Goal: Find specific page/section: Find specific page/section

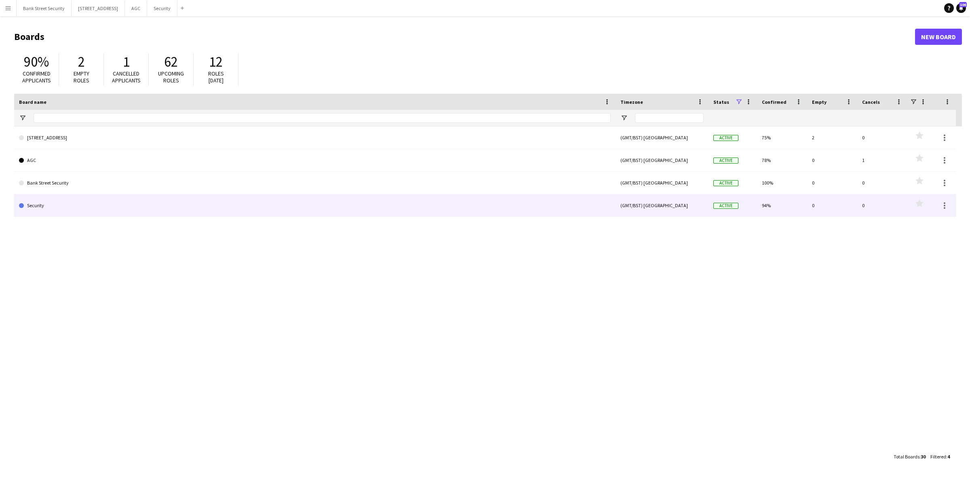
click at [56, 202] on link "Security" at bounding box center [315, 205] width 592 height 23
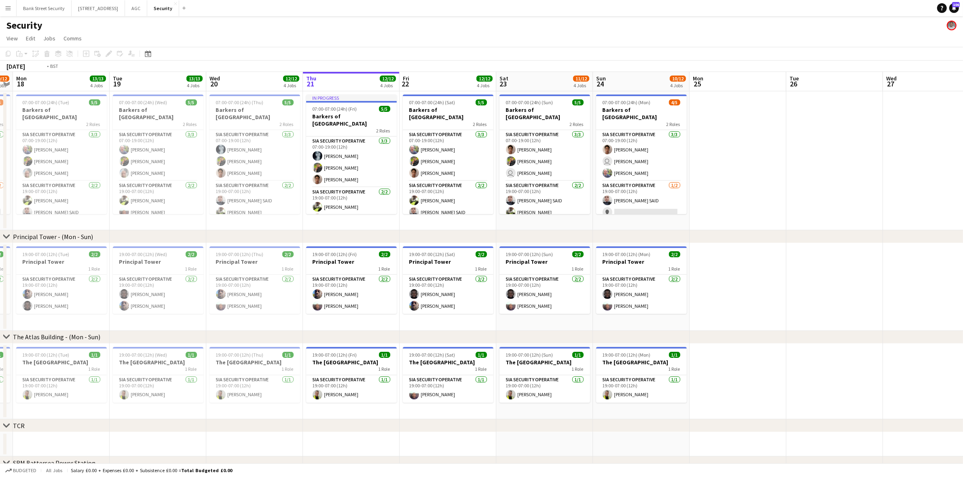
scroll to position [0, 173]
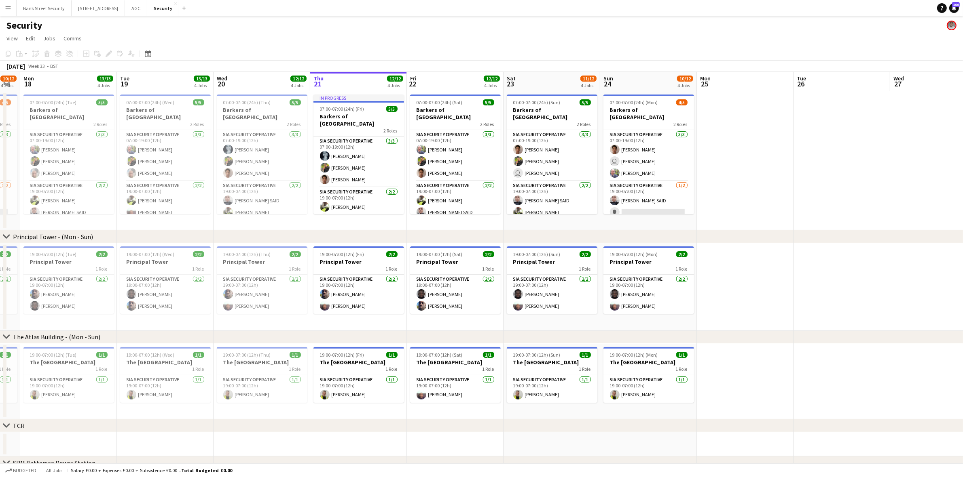
drag, startPoint x: 61, startPoint y: 216, endPoint x: 274, endPoint y: 220, distance: 213.1
click at [274, 220] on app-calendar-viewport "Sat 16 10/12 4 Jobs Sun 17 10/12 4 Jobs Mon 18 13/13 4 Jobs Tue 19 13/13 4 Jobs…" at bounding box center [481, 340] width 963 height 537
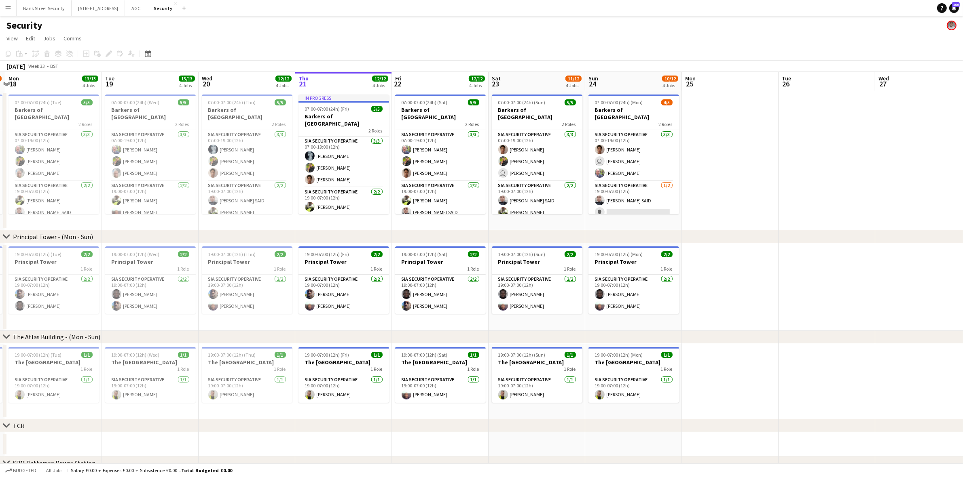
scroll to position [0, 188]
drag, startPoint x: 274, startPoint y: 220, endPoint x: 259, endPoint y: 212, distance: 17.4
click at [259, 212] on app-calendar-viewport "Sat 16 10/12 4 Jobs Sun 17 10/12 4 Jobs Mon 18 13/13 4 Jobs Tue 19 13/13 4 Jobs…" at bounding box center [481, 340] width 963 height 537
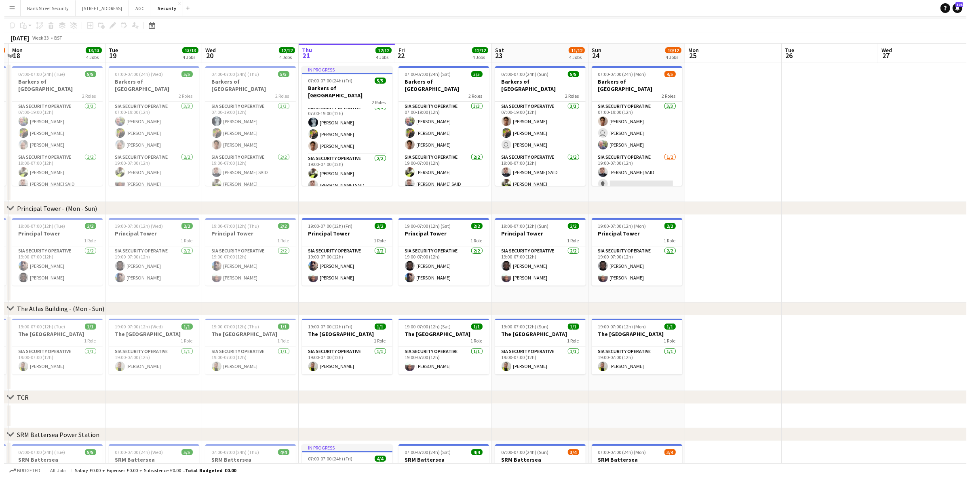
scroll to position [0, 0]
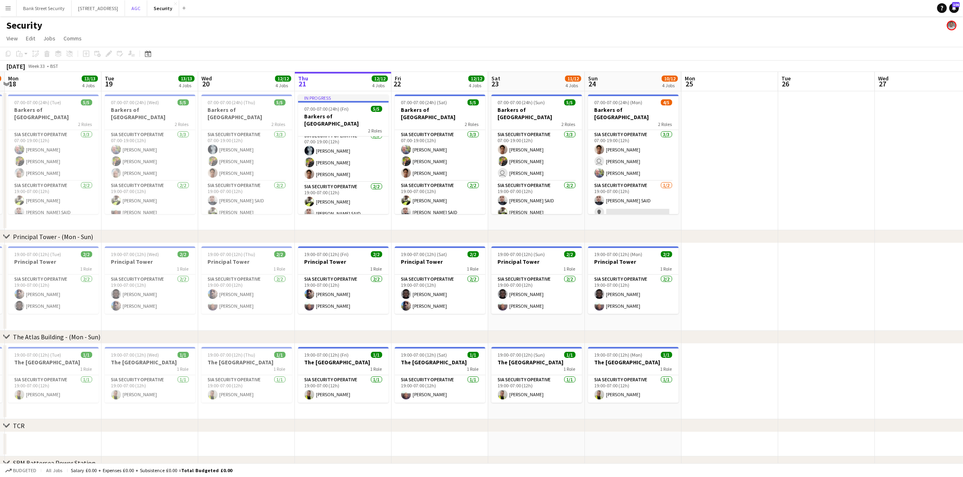
click at [147, 8] on button "AGC Close" at bounding box center [136, 8] width 22 height 16
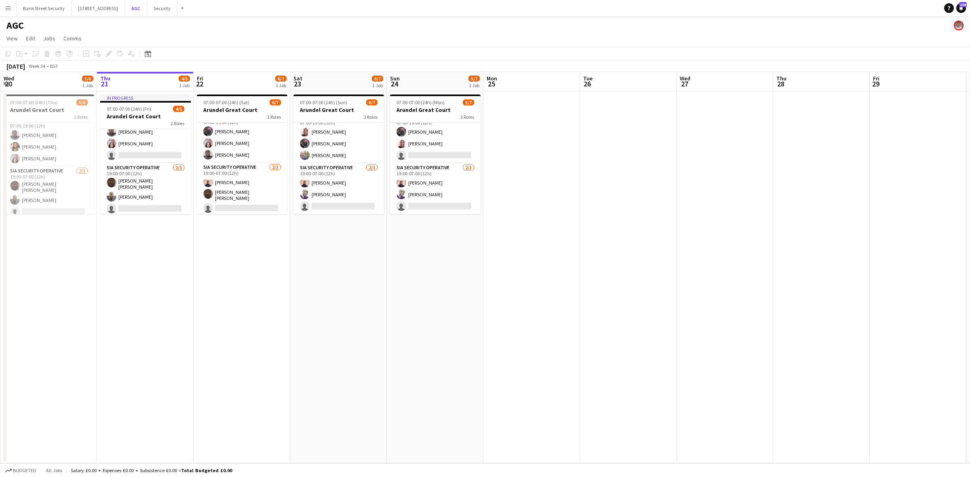
scroll to position [11, 0]
click at [513, 313] on app-date-cell at bounding box center [532, 277] width 97 height 372
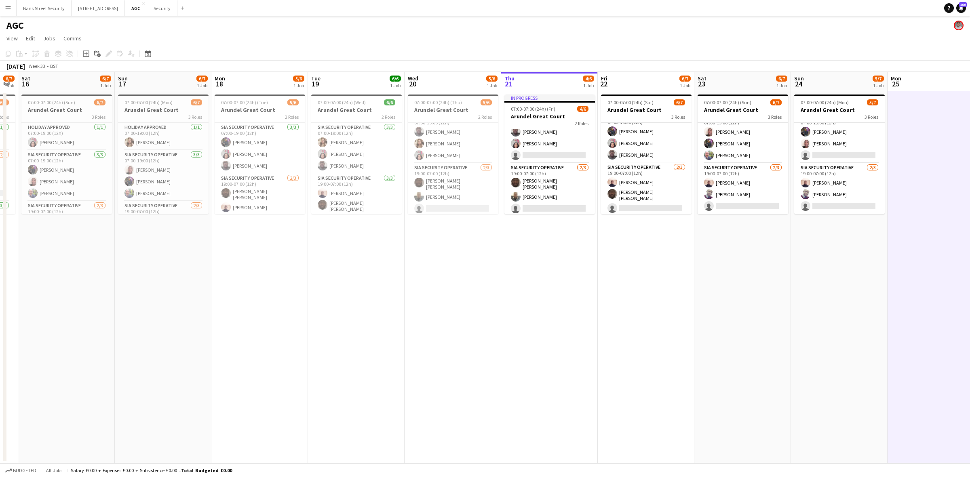
scroll to position [0, 277]
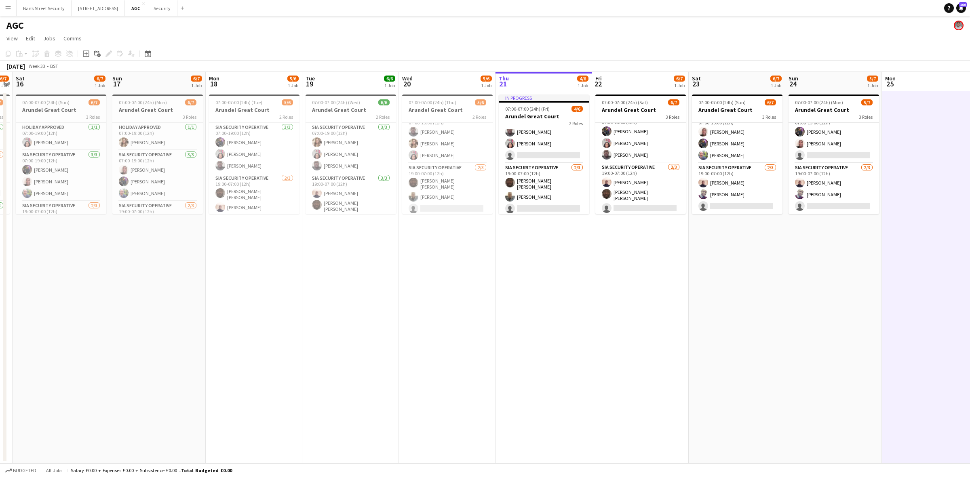
drag, startPoint x: 342, startPoint y: 343, endPoint x: 741, endPoint y: 320, distance: 399.3
click at [741, 320] on app-calendar-viewport "Wed 13 6/7 1 Job Thu 14 6/7 1 Job Fri 15 6/7 1 Job Sat 16 6/7 1 Job Sun 17 6/7 …" at bounding box center [485, 268] width 970 height 392
